Goal: Find specific page/section: Find specific page/section

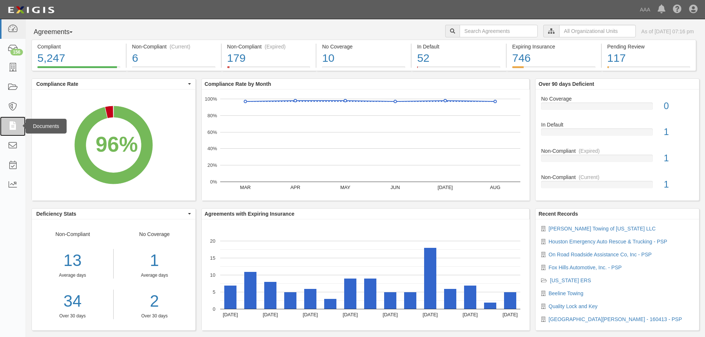
click at [13, 128] on icon at bounding box center [12, 126] width 10 height 9
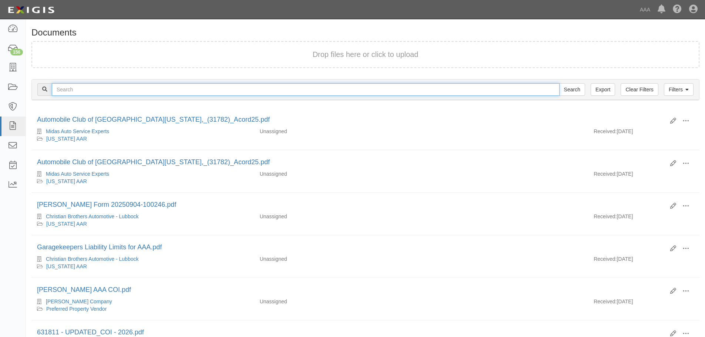
click at [64, 86] on input "text" at bounding box center [306, 89] width 508 height 13
type input "roy's towing"
click at [559, 83] on input "Search" at bounding box center [572, 89] width 26 height 13
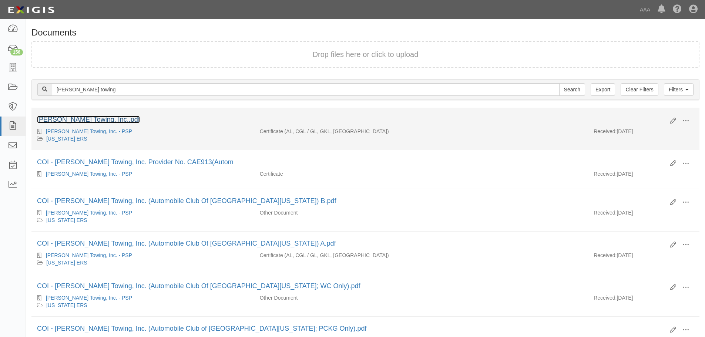
click at [83, 120] on link "Roy's Towing, Inc..pdf" at bounding box center [88, 119] width 103 height 7
click at [74, 134] on div "[PERSON_NAME] Towing, Inc. - PSP" at bounding box center [143, 131] width 212 height 7
click at [72, 131] on link "[PERSON_NAME] Towing, Inc. - PSP" at bounding box center [89, 131] width 86 height 6
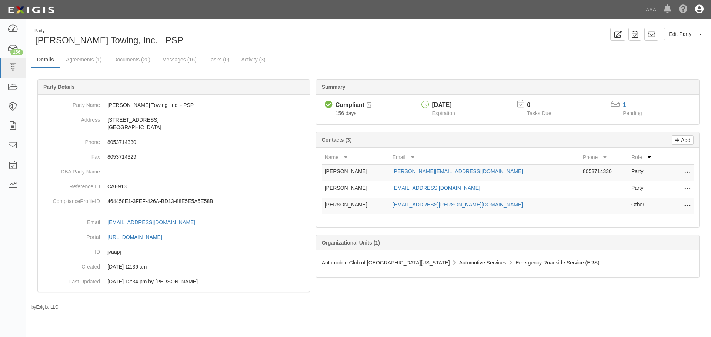
click at [699, 7] on icon at bounding box center [699, 9] width 9 height 9
click at [660, 46] on link "Sign Out" at bounding box center [677, 43] width 58 height 15
